Goal: Task Accomplishment & Management: Manage account settings

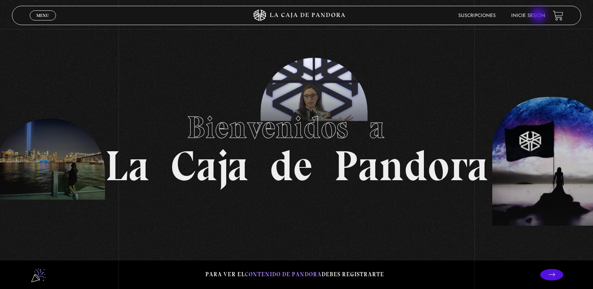
click at [539, 16] on link "Inicie sesión" at bounding box center [528, 16] width 34 height 5
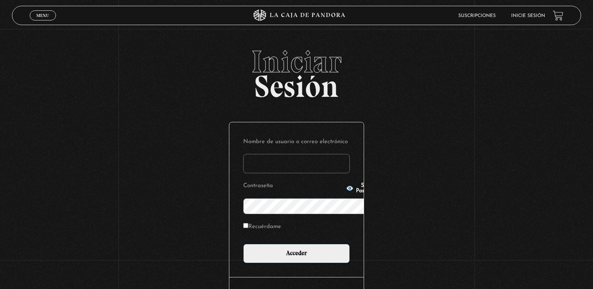
click at [539, 16] on link "Inicie sesión" at bounding box center [528, 16] width 34 height 5
click at [322, 154] on input "Nombre de usuario o correo electrónico" at bounding box center [296, 163] width 107 height 19
type input "ozorak"
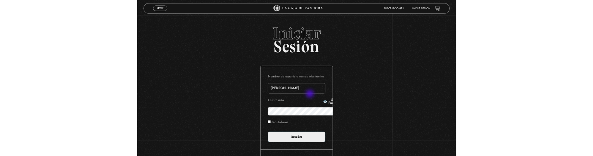
scroll to position [7, 0]
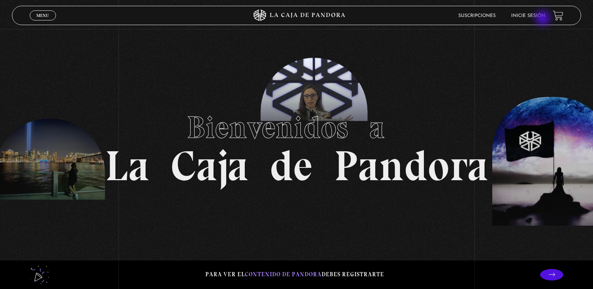
click at [543, 19] on li "Inicie sesión" at bounding box center [528, 16] width 34 height 12
click at [537, 19] on li "Inicie sesión" at bounding box center [528, 16] width 34 height 12
click at [537, 13] on li "Inicie sesión" at bounding box center [528, 16] width 34 height 12
click at [531, 13] on li "Inicie sesión" at bounding box center [528, 16] width 34 height 12
click at [531, 19] on li "Inicie sesión" at bounding box center [528, 16] width 34 height 12
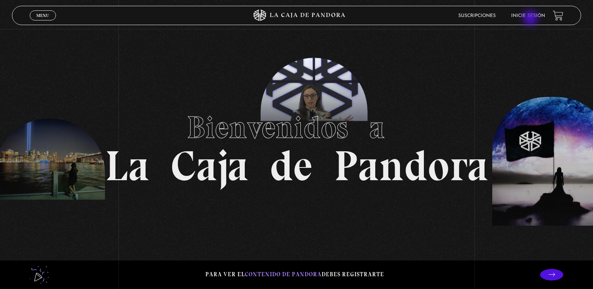
click at [531, 19] on li "Inicie sesión" at bounding box center [528, 16] width 34 height 12
click at [531, 13] on li "Inicie sesión" at bounding box center [528, 16] width 34 height 12
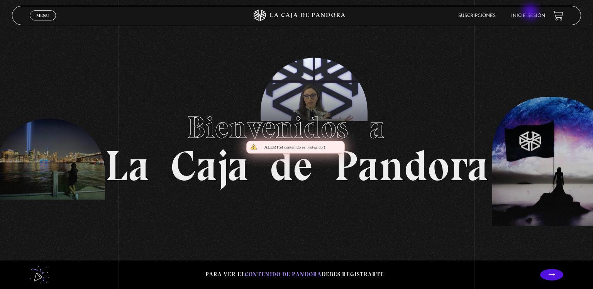
click at [531, 13] on li "Inicie sesión" at bounding box center [528, 16] width 34 height 12
click at [525, 19] on li "Inicie sesión" at bounding box center [528, 16] width 34 height 12
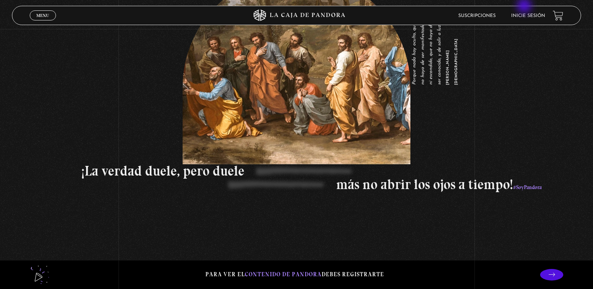
scroll to position [1081, 0]
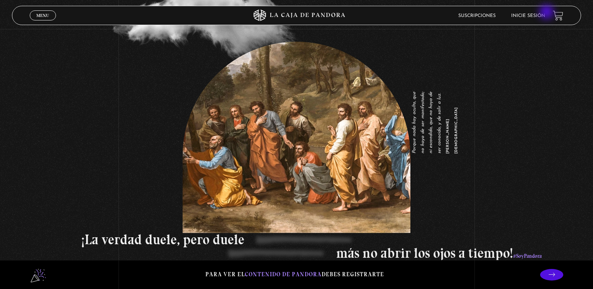
click at [547, 13] on div "Suscripciones Inicie sesión" at bounding box center [474, 16] width 178 height 12
click at [541, 19] on li "Inicie sesión" at bounding box center [528, 16] width 34 height 12
click at [535, 13] on li "Inicie sesión" at bounding box center [528, 16] width 34 height 12
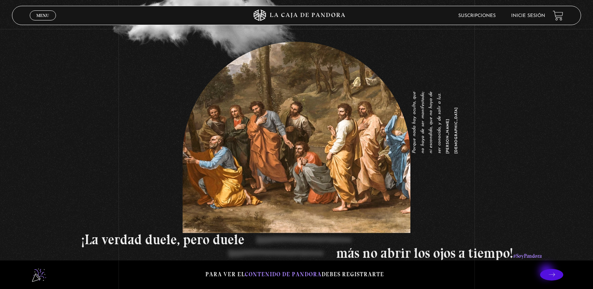
click at [547, 273] on p at bounding box center [551, 275] width 23 height 12
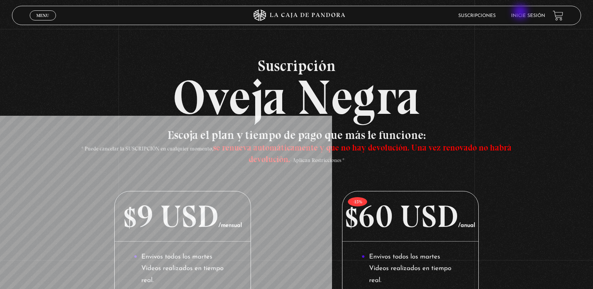
click at [521, 13] on li "Inicie sesión" at bounding box center [528, 16] width 34 height 12
click at [521, 22] on header "Menu Cerrar Suscripciones Inicie sesión" at bounding box center [296, 15] width 569 height 19
click at [521, 15] on link "Inicie sesión" at bounding box center [528, 16] width 34 height 5
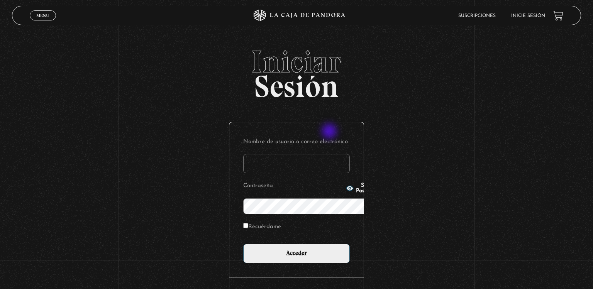
click at [330, 154] on input "Nombre de usuario o correo electrónico" at bounding box center [296, 163] width 107 height 19
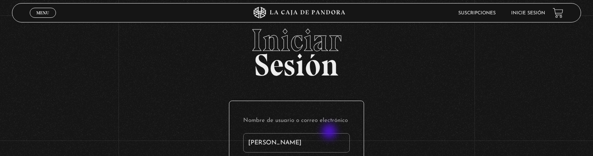
type input "ozorak"
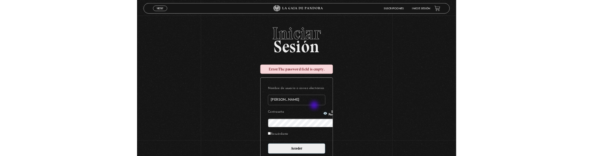
scroll to position [103, 0]
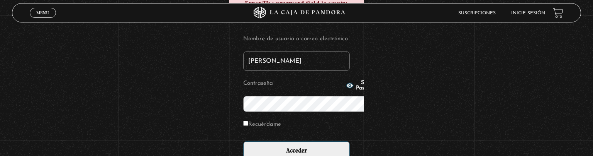
click at [243, 141] on input "Acceder" at bounding box center [296, 150] width 107 height 19
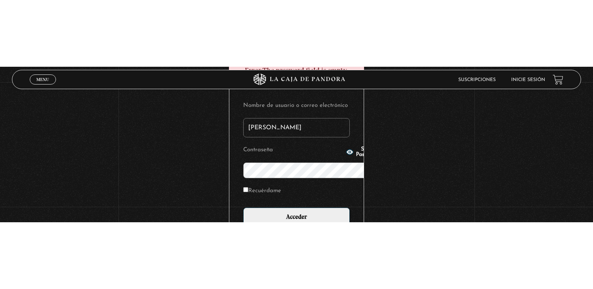
scroll to position [2, 0]
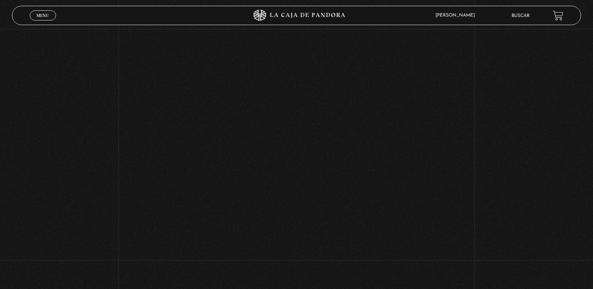
scroll to position [216, 0]
